Goal: Information Seeking & Learning: Learn about a topic

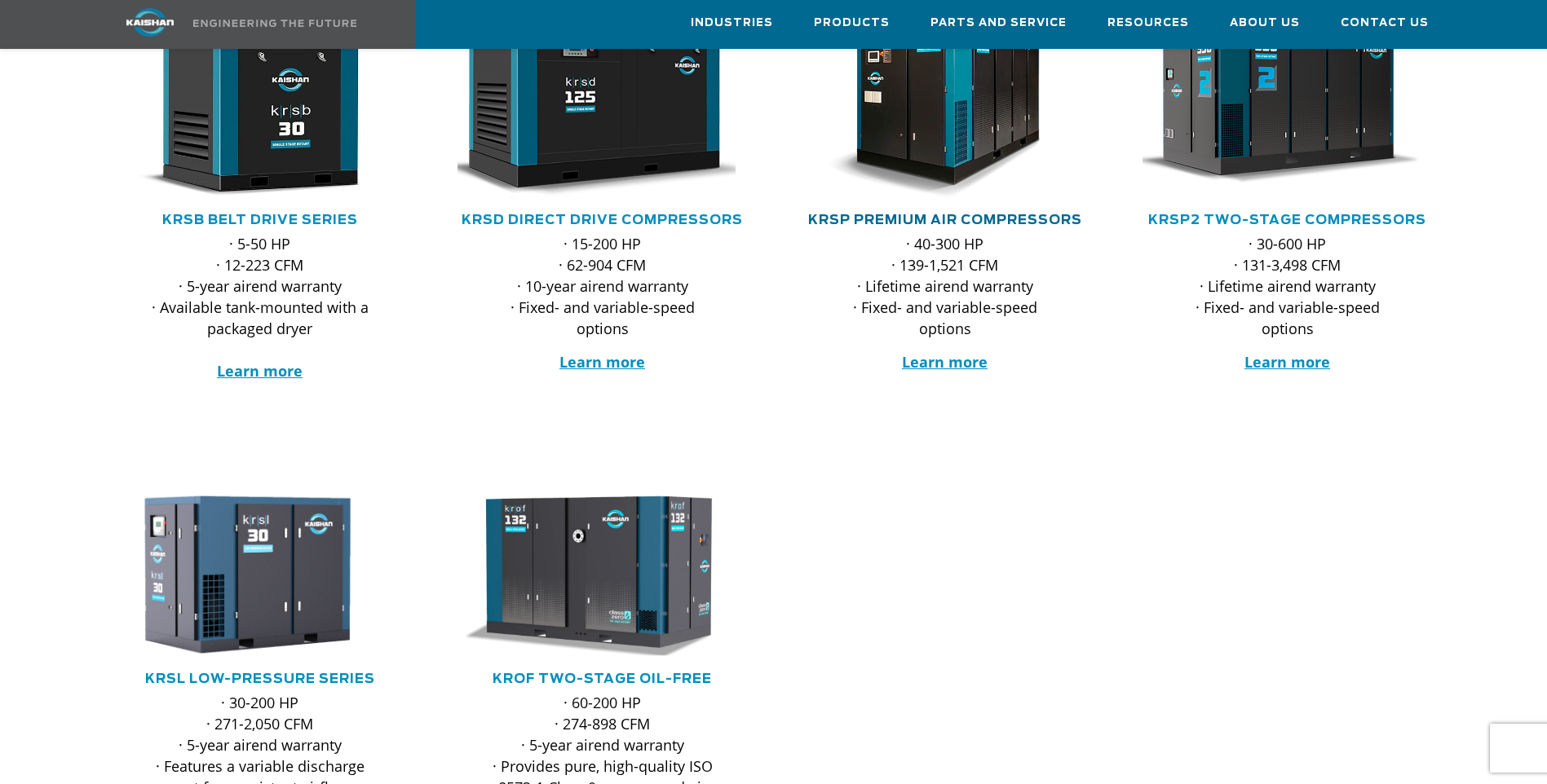
scroll to position [82, 0]
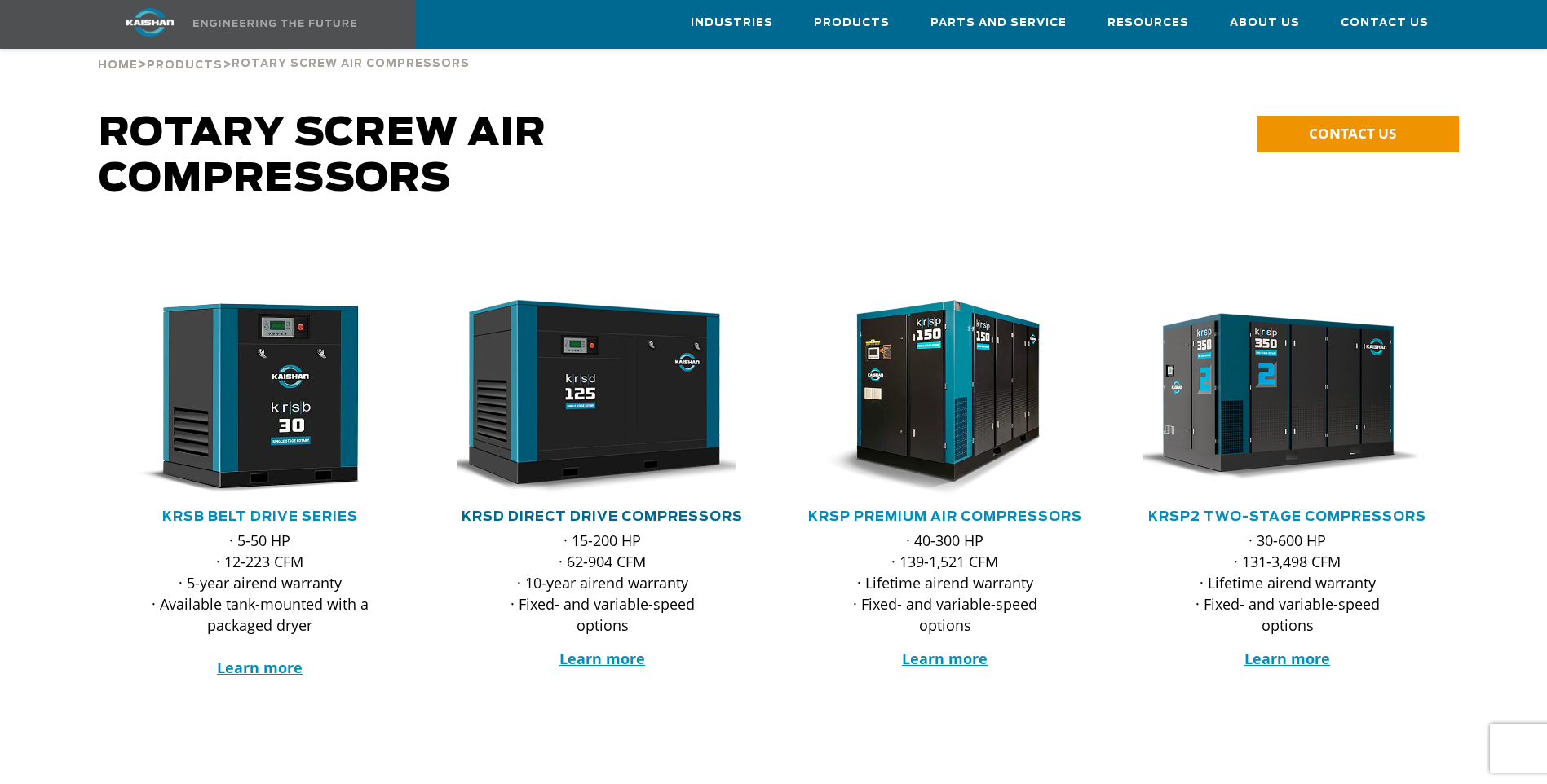
click at [595, 510] on link "KRSD Direct Drive Compressors" at bounding box center [602, 517] width 282 height 13
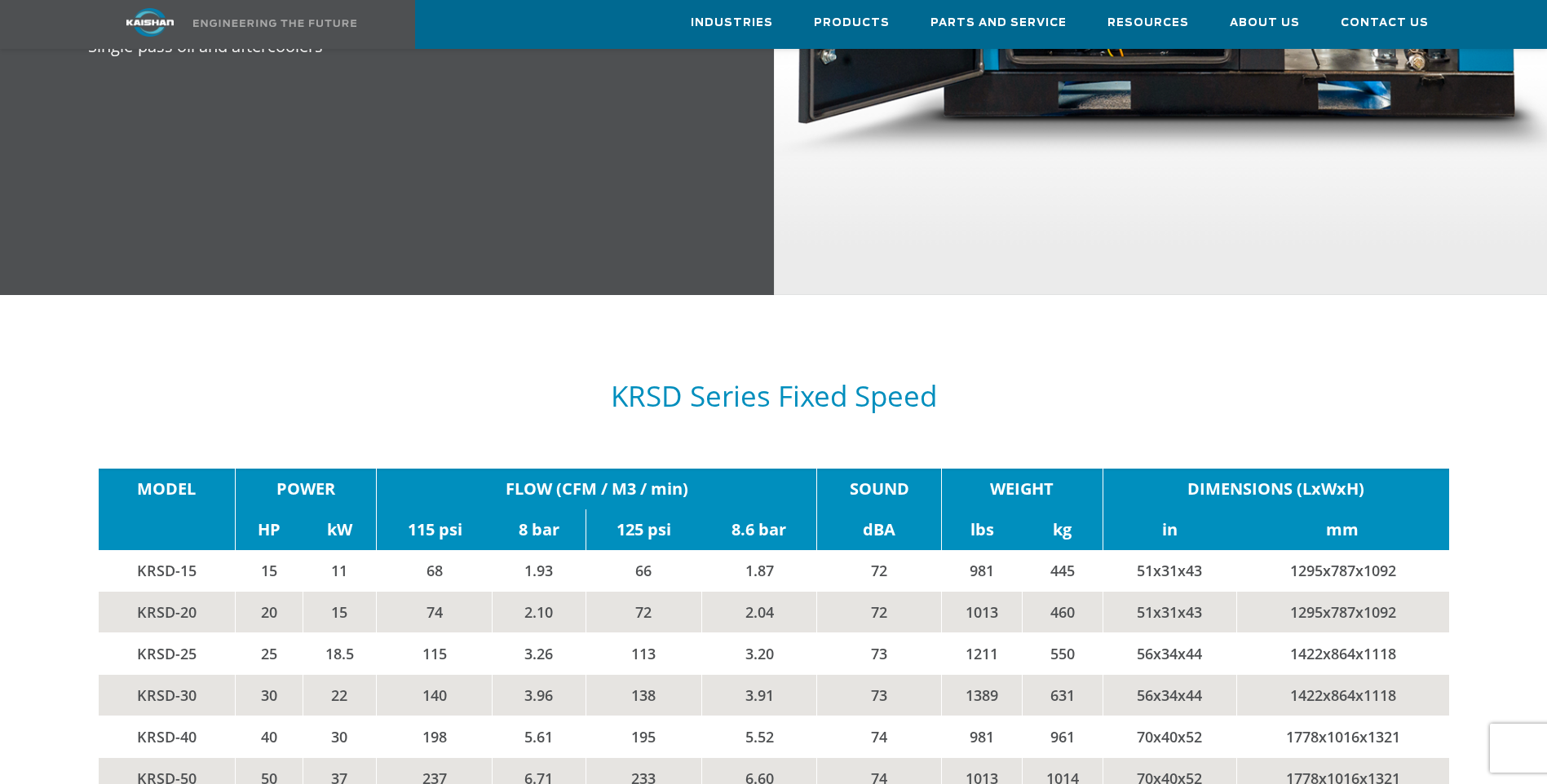
scroll to position [2527, 0]
